Goal: Information Seeking & Learning: Check status

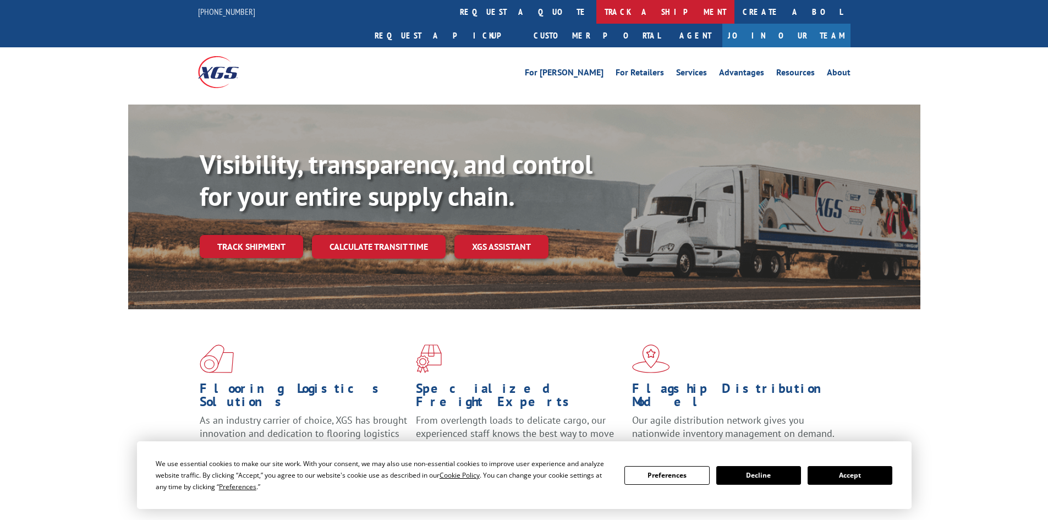
click at [596, 16] on link "track a shipment" at bounding box center [665, 12] width 138 height 24
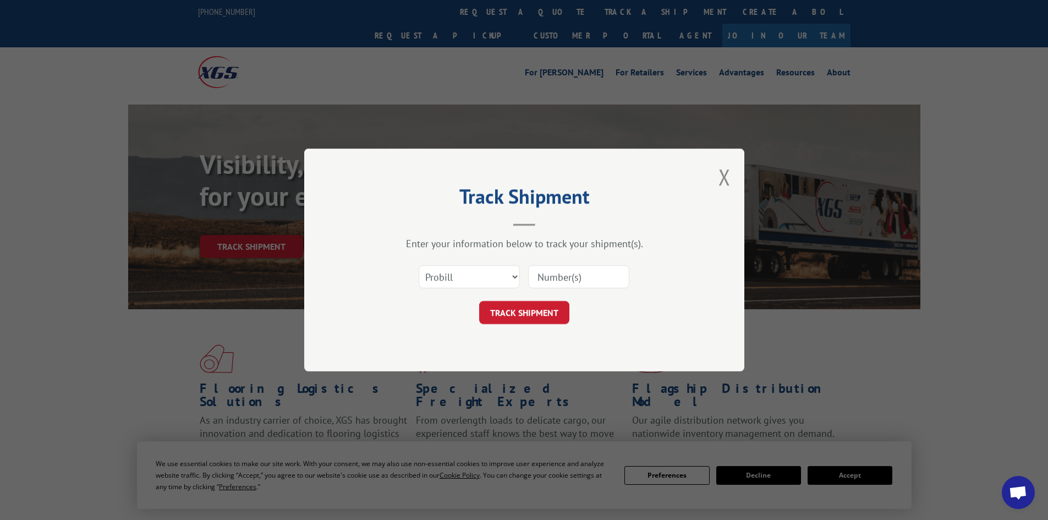
click at [540, 280] on input at bounding box center [578, 276] width 101 height 23
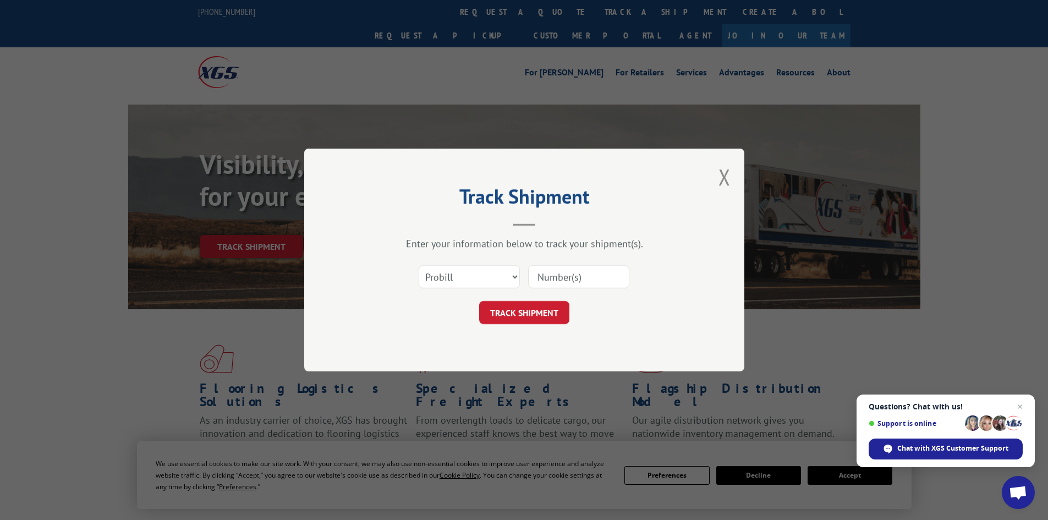
paste input "17477513"
type input "17477513"
click at [516, 311] on button "TRACK SHIPMENT" at bounding box center [524, 312] width 90 height 23
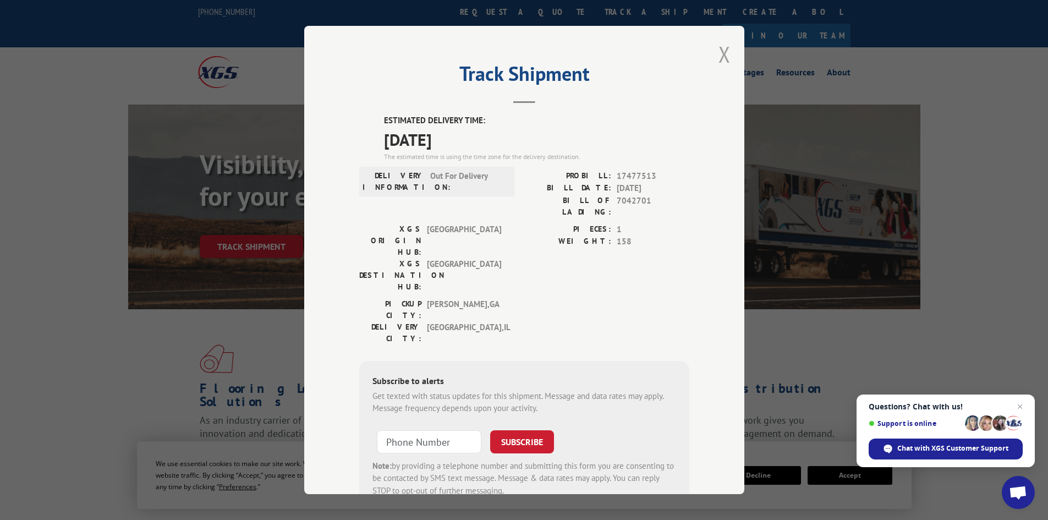
click at [719, 57] on button "Close modal" at bounding box center [725, 54] width 12 height 29
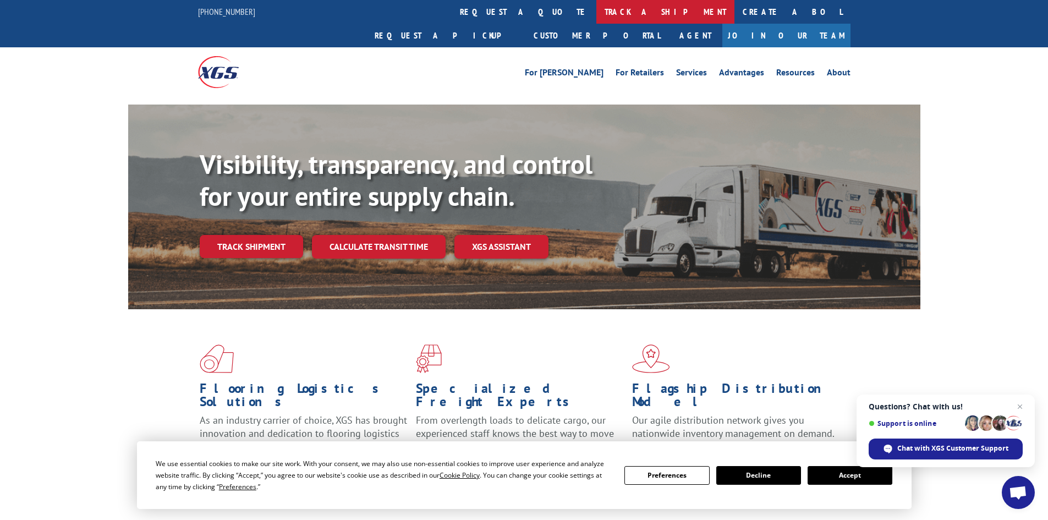
click at [596, 12] on link "track a shipment" at bounding box center [665, 12] width 138 height 24
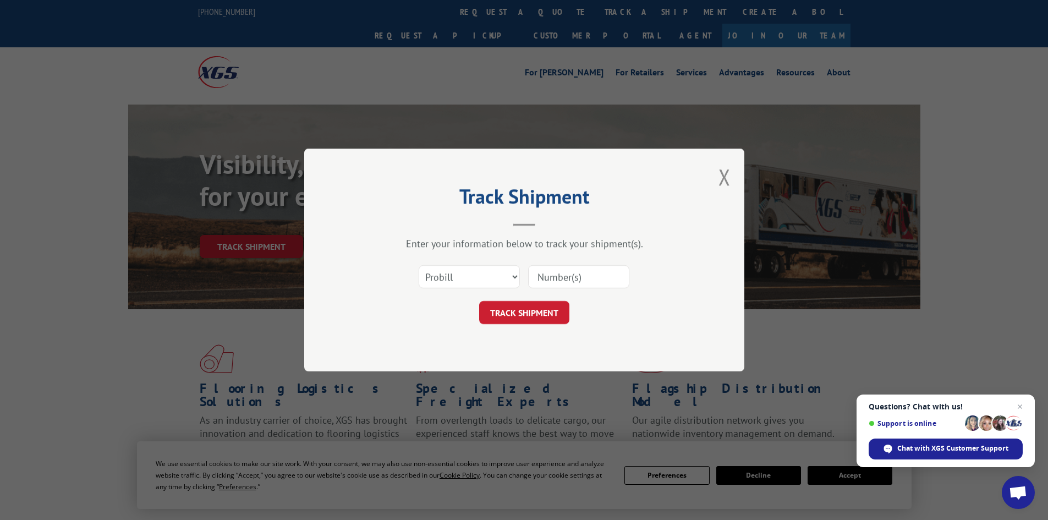
click at [536, 283] on input at bounding box center [578, 276] width 101 height 23
paste input "17477906"
type input "17477906"
click at [545, 307] on button "TRACK SHIPMENT" at bounding box center [524, 312] width 90 height 23
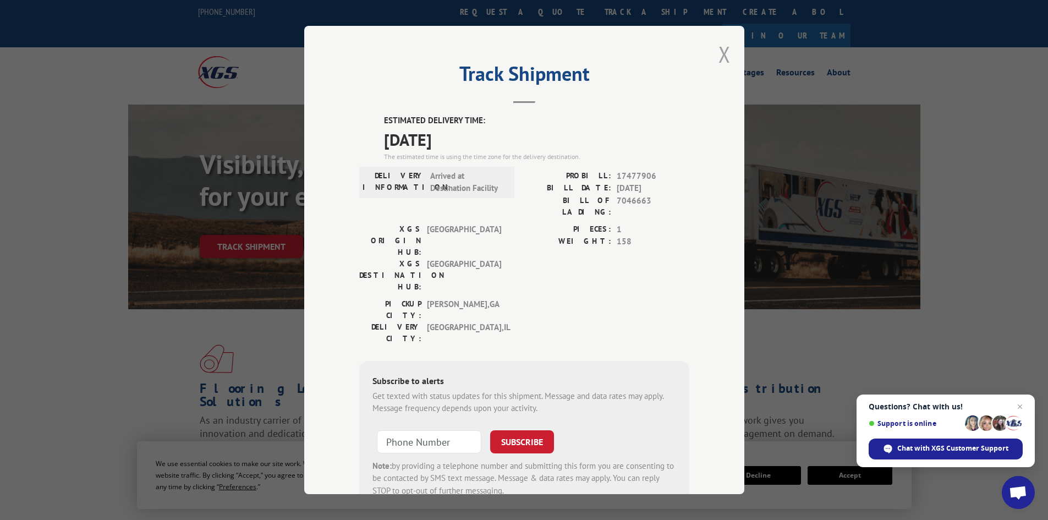
click at [723, 52] on button "Close modal" at bounding box center [725, 54] width 12 height 29
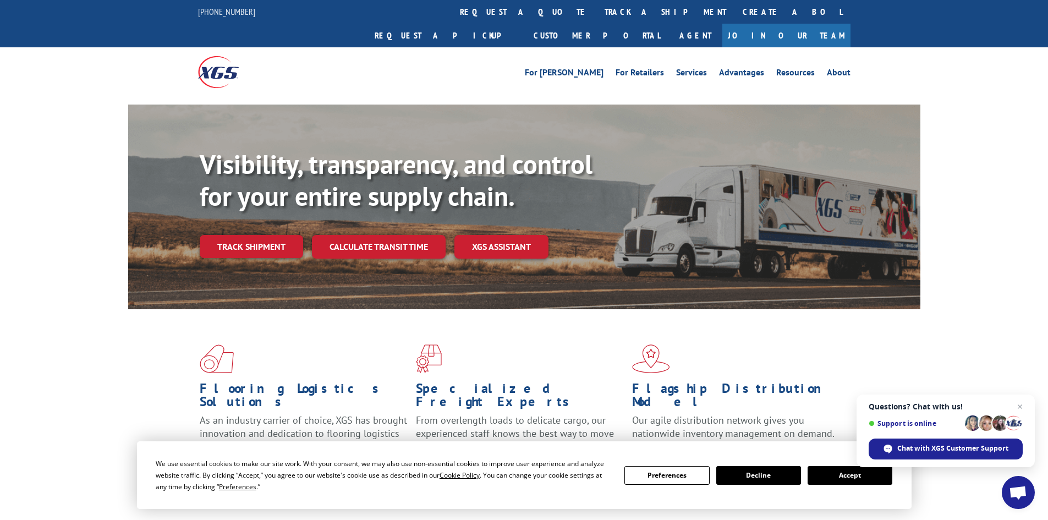
click at [596, 6] on link "track a shipment" at bounding box center [665, 12] width 138 height 24
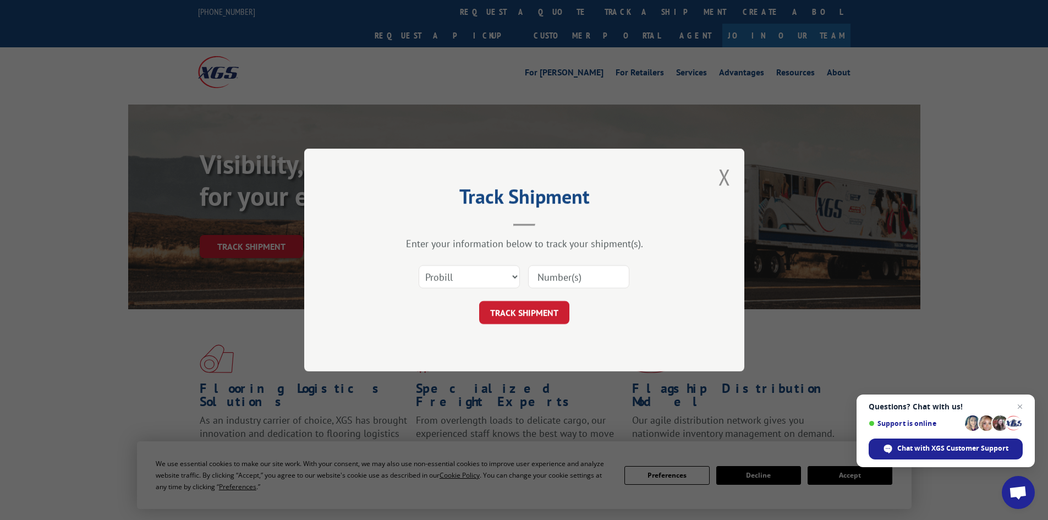
click at [544, 283] on input at bounding box center [578, 276] width 101 height 23
click at [537, 278] on input at bounding box center [578, 276] width 101 height 23
paste input "17477513"
type input "17477513"
click at [524, 311] on button "TRACK SHIPMENT" at bounding box center [524, 312] width 90 height 23
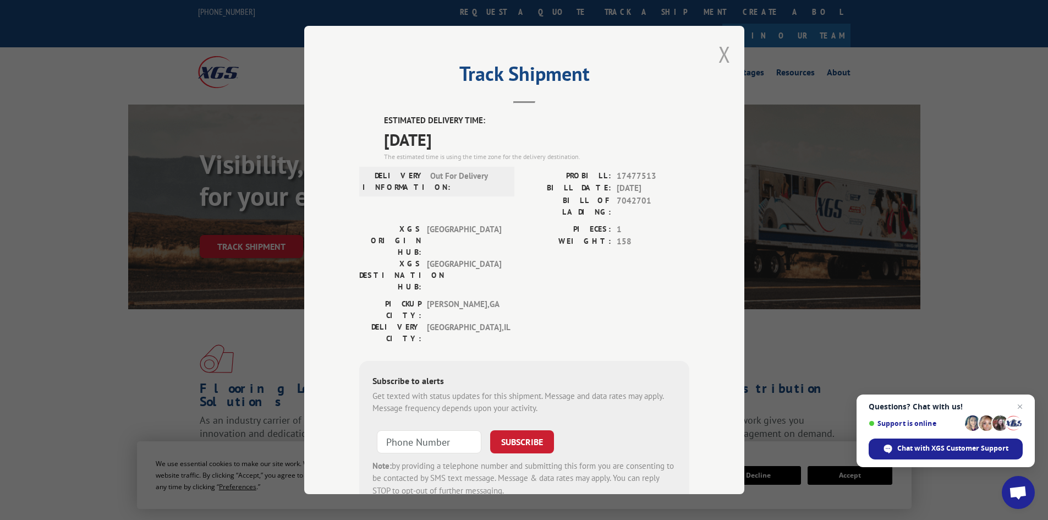
click at [721, 52] on button "Close modal" at bounding box center [725, 54] width 12 height 29
